Goal: Task Accomplishment & Management: Complete application form

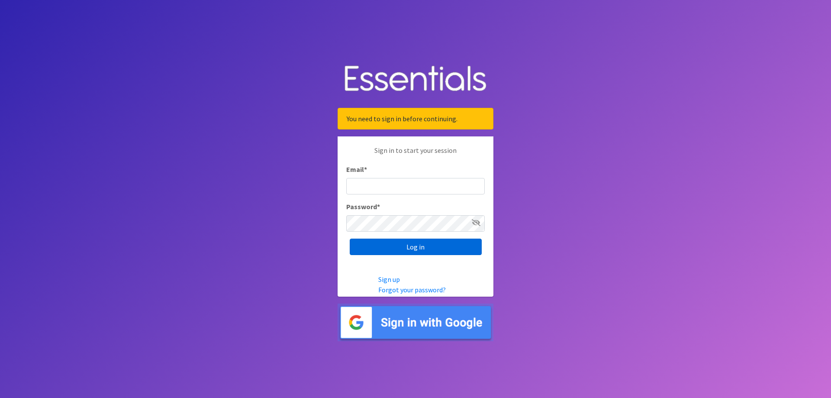
type input "[EMAIL_ADDRESS][PERSON_NAME][DOMAIN_NAME]"
click at [441, 243] on input "Log in" at bounding box center [416, 247] width 132 height 16
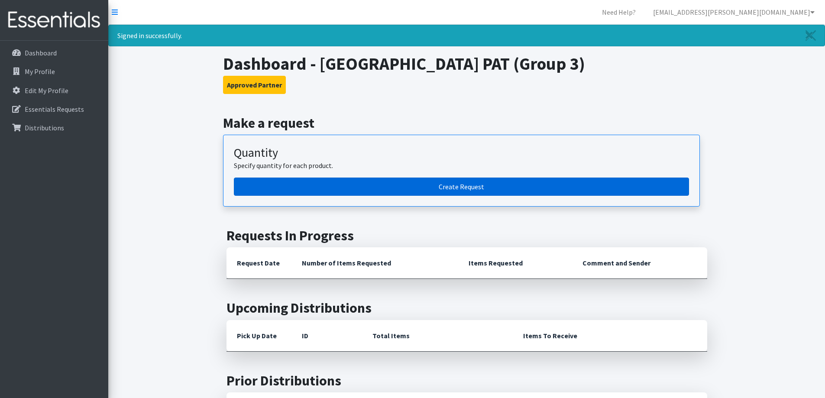
click at [479, 188] on link "Create Request" at bounding box center [461, 187] width 455 height 18
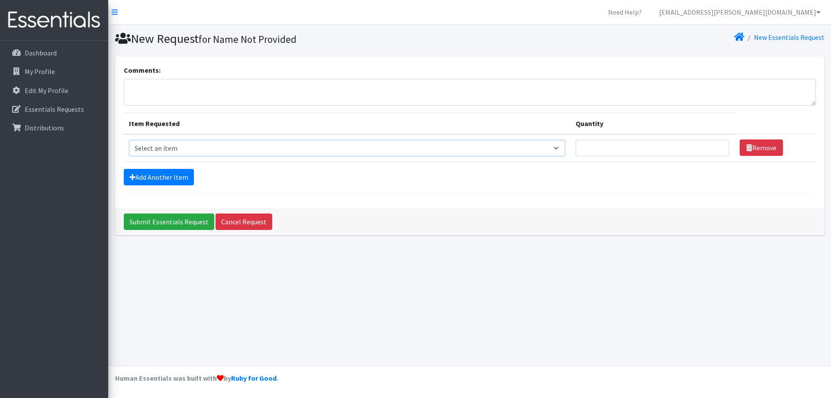
click at [317, 152] on select "Select an item Size 0/Newborn Size 1 Size 2 Size 3 Size 4 Size 5 Size 6 Size 7 …" at bounding box center [347, 148] width 437 height 16
select select "1095"
click at [129, 140] on select "Select an item Size 0/Newborn Size 1 Size 2 Size 3 Size 4 Size 5 Size 6 Size 7 …" at bounding box center [347, 148] width 437 height 16
click at [628, 145] on input "Quantity" at bounding box center [653, 148] width 154 height 16
type input "75"
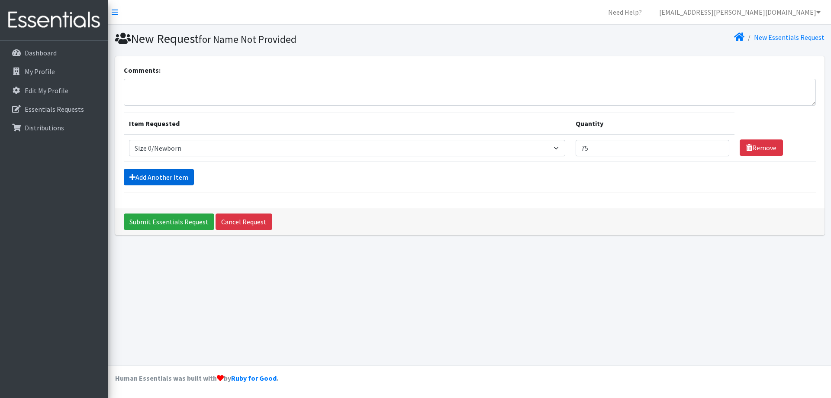
click at [171, 175] on link "Add Another Item" at bounding box center [159, 177] width 70 height 16
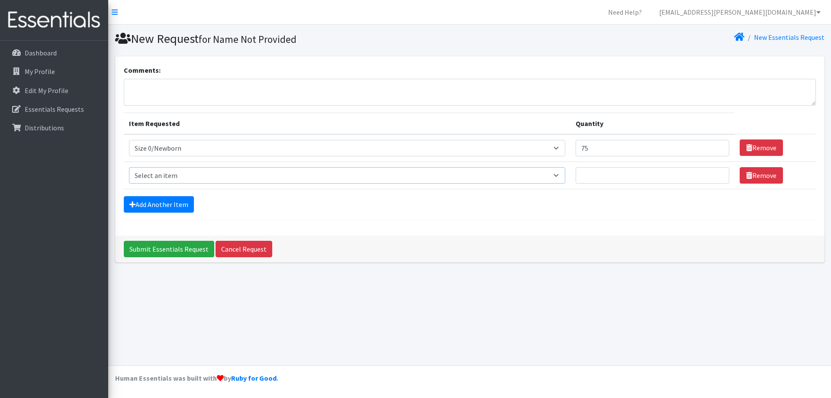
click at [213, 176] on select "Select an item Size 0/Newborn Size 1 Size 2 Size 3 Size 4 Size 5 Size 6 Size 7 …" at bounding box center [347, 175] width 437 height 16
select select "1091"
click at [129, 167] on select "Select an item Size 0/Newborn Size 1 Size 2 Size 3 Size 4 Size 5 Size 6 Size 7 …" at bounding box center [347, 175] width 437 height 16
click at [608, 175] on input "Quantity" at bounding box center [653, 175] width 154 height 16
type input "100"
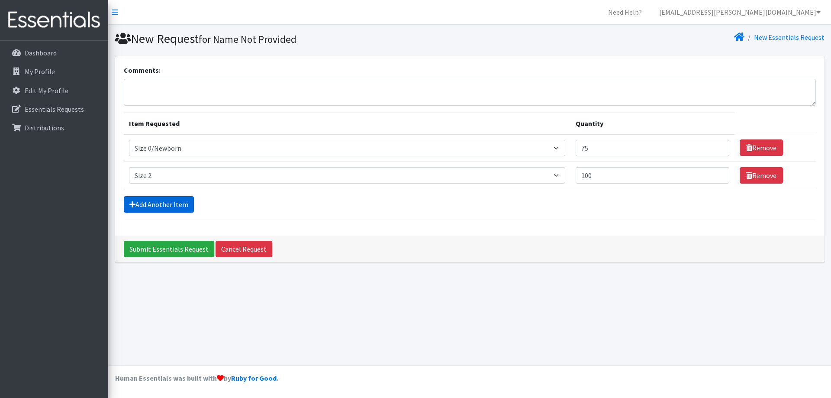
click at [146, 210] on link "Add Another Item" at bounding box center [159, 204] width 70 height 16
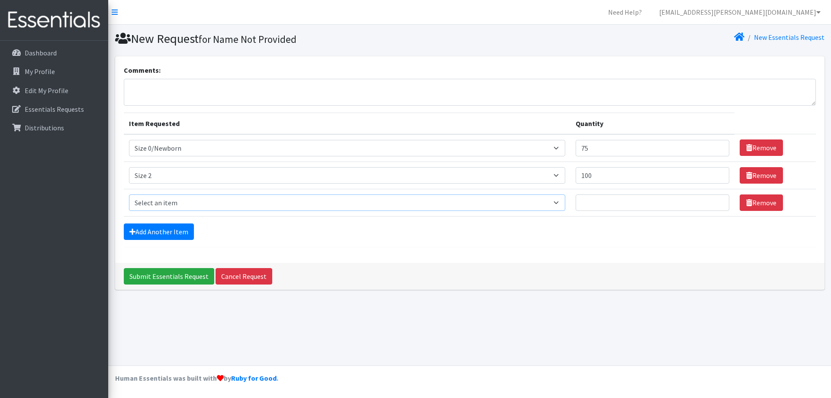
click at [149, 202] on select "Select an item Size 0/Newborn Size 1 Size 2 Size 3 Size 4 Size 5 Size 6 Size 7 …" at bounding box center [347, 202] width 437 height 16
select select "1094"
click at [129, 194] on select "Select an item Size 0/Newborn Size 1 Size 2 Size 3 Size 4 Size 5 Size 6 Size 7 …" at bounding box center [347, 202] width 437 height 16
click at [596, 206] on input "Quantity" at bounding box center [653, 202] width 154 height 16
type input "50"
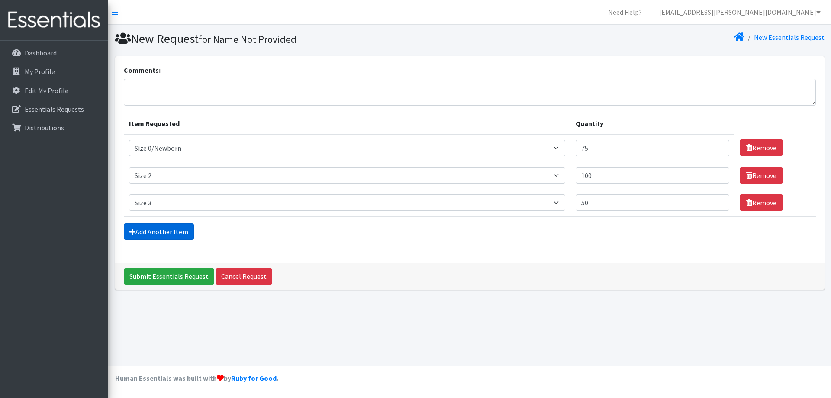
click at [172, 231] on link "Add Another Item" at bounding box center [159, 231] width 70 height 16
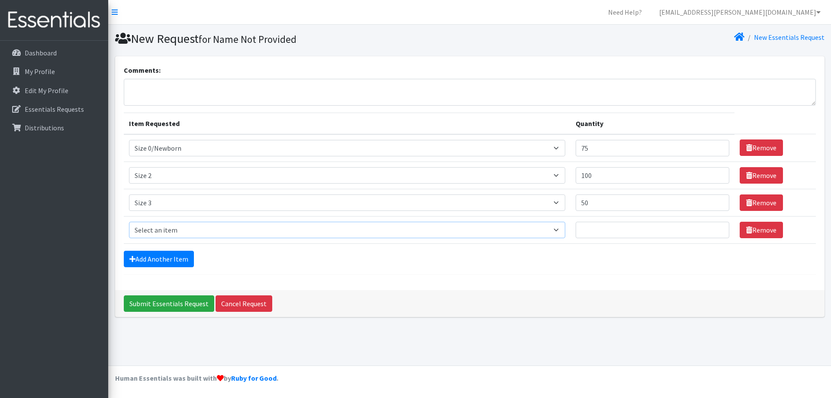
click at [162, 234] on select "Select an item Size 0/Newborn Size 1 Size 2 Size 3 Size 4 Size 5 Size 6 Size 7 …" at bounding box center [347, 230] width 437 height 16
select select "1098"
click at [129, 222] on select "Select an item Size 0/Newborn Size 1 Size 2 Size 3 Size 4 Size 5 Size 6 Size 7 …" at bounding box center [347, 230] width 437 height 16
click at [623, 227] on input "Quantity" at bounding box center [653, 230] width 154 height 16
type input "250"
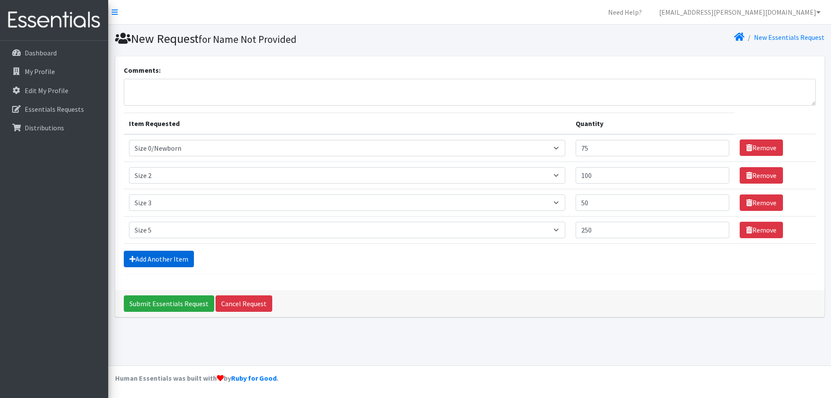
click at [134, 266] on link "Add Another Item" at bounding box center [159, 259] width 70 height 16
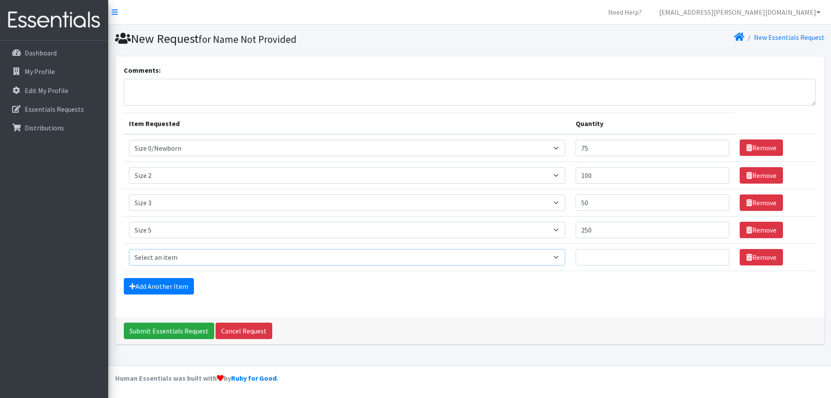
click at [144, 257] on select "Select an item Size 0/Newborn Size 1 Size 2 Size 3 Size 4 Size 5 Size 6 Size 7 …" at bounding box center [347, 257] width 437 height 16
select select "1100"
click at [129, 249] on select "Select an item Size 0/Newborn Size 1 Size 2 Size 3 Size 4 Size 5 Size 6 Size 7 …" at bounding box center [347, 257] width 437 height 16
click at [614, 259] on input "Quantity" at bounding box center [653, 257] width 154 height 16
type input "125"
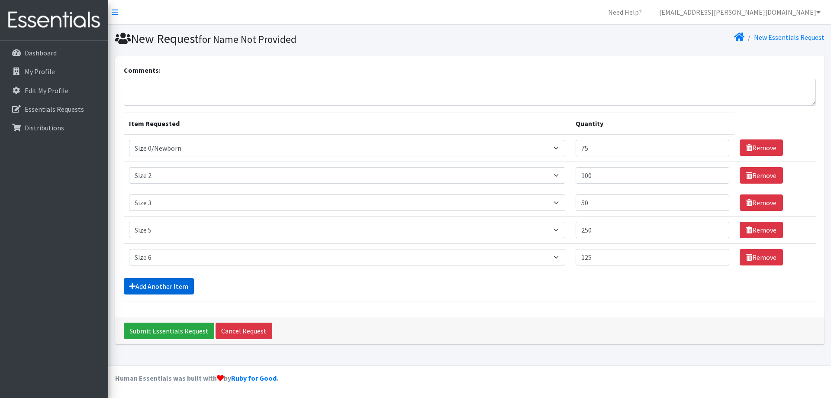
click at [160, 287] on link "Add Another Item" at bounding box center [159, 286] width 70 height 16
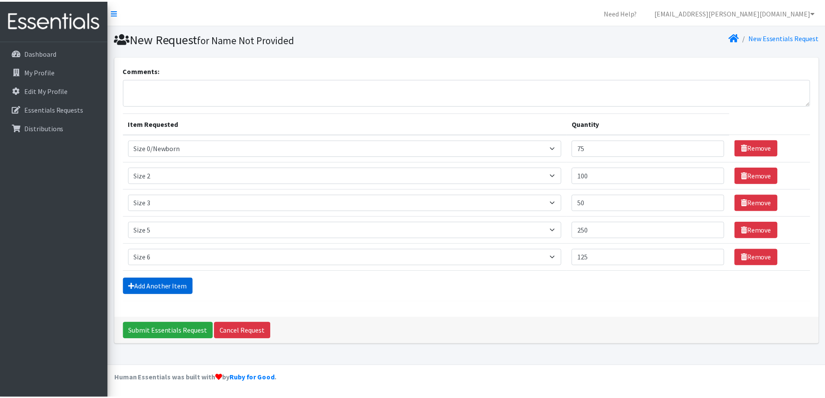
scroll to position [13, 0]
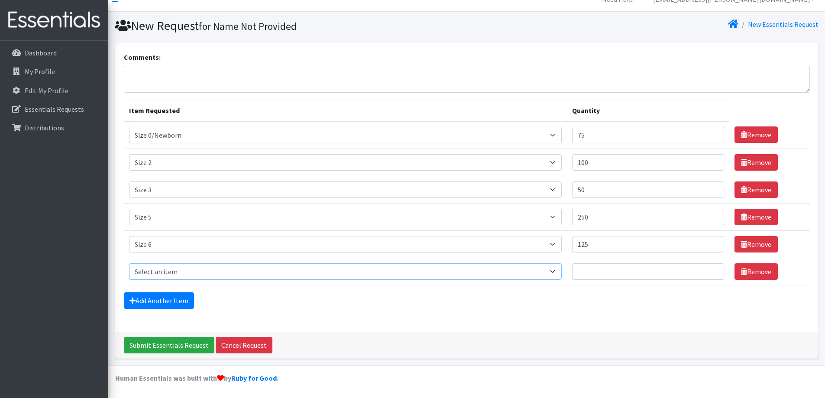
click at [168, 270] on select "Select an item Size 0/Newborn Size 1 Size 2 Size 3 Size 4 Size 5 Size 6 Size 7 …" at bounding box center [345, 271] width 433 height 16
select select "1107"
click at [129, 263] on select "Select an item Size 0/Newborn Size 1 Size 2 Size 3 Size 4 Size 5 Size 6 Size 7 …" at bounding box center [345, 271] width 433 height 16
click at [607, 271] on input "Quantity" at bounding box center [648, 271] width 152 height 16
type input "90"
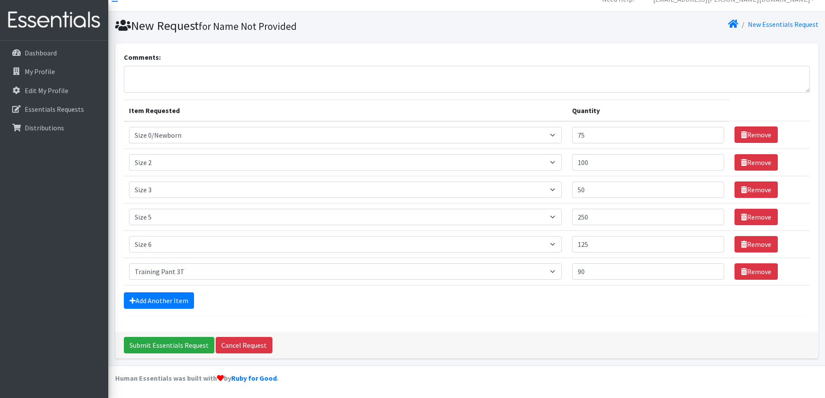
click at [513, 303] on div "Add Another Item" at bounding box center [467, 300] width 686 height 16
click at [165, 304] on link "Add Another Item" at bounding box center [159, 300] width 70 height 16
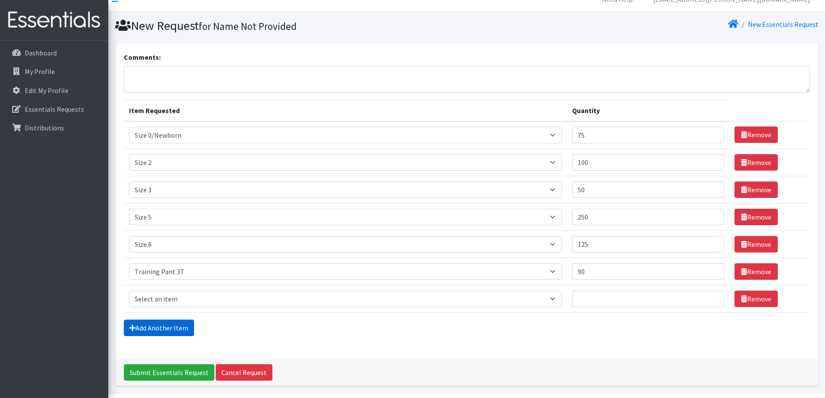
scroll to position [40, 0]
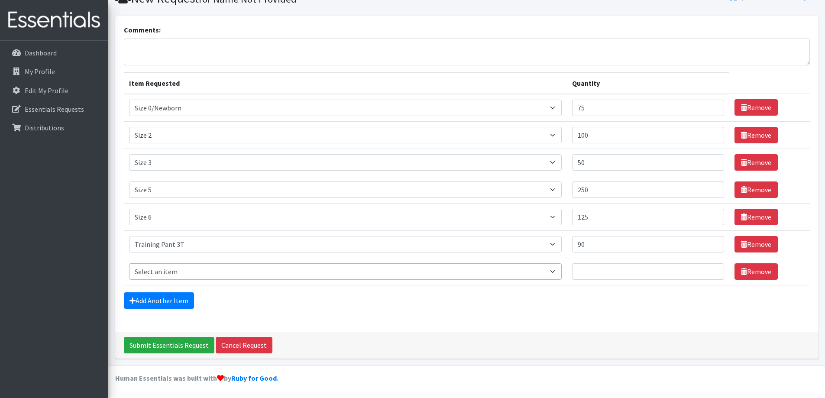
click at [188, 272] on select "Select an item Size 0/Newborn Size 1 Size 2 Size 3 Size 4 Size 5 Size 6 Size 7 …" at bounding box center [345, 271] width 433 height 16
select select "1093"
click at [129, 263] on select "Select an item Size 0/Newborn Size 1 Size 2 Size 3 Size 4 Size 5 Size 6 Size 7 …" at bounding box center [345, 271] width 433 height 16
click at [590, 275] on input "Quantity" at bounding box center [648, 271] width 152 height 16
click at [591, 309] on form "Comments: Item Requested Quantity Item Requested Select an item Size 0/Newborn …" at bounding box center [467, 170] width 686 height 291
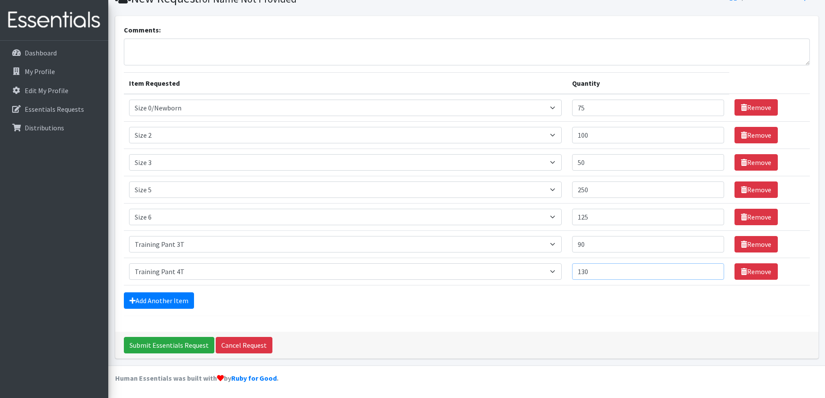
click at [598, 268] on input "130" at bounding box center [648, 271] width 152 height 16
type input "120"
click at [444, 306] on div "Add Another Item" at bounding box center [467, 300] width 686 height 16
click at [158, 341] on input "Submit Essentials Request" at bounding box center [169, 345] width 91 height 16
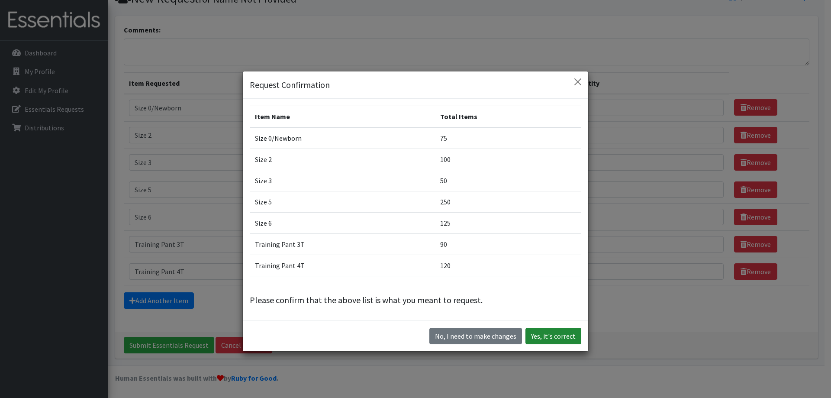
click at [557, 338] on button "Yes, it's correct" at bounding box center [554, 336] width 56 height 16
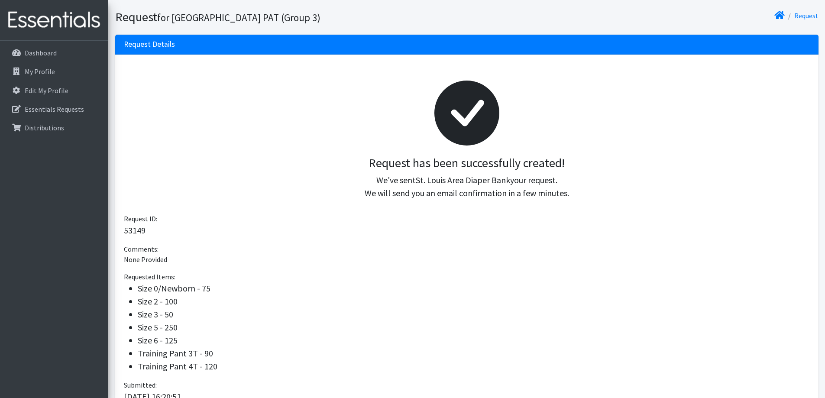
scroll to position [134, 0]
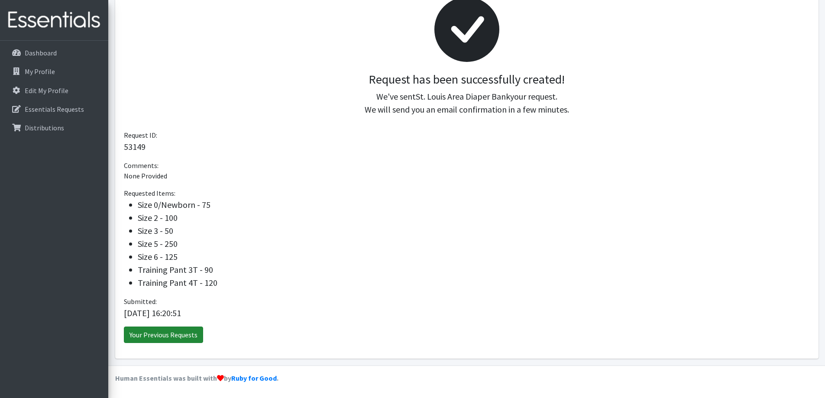
click at [156, 339] on link "Your Previous Requests" at bounding box center [163, 335] width 79 height 16
